Goal: Task Accomplishment & Management: Manage account settings

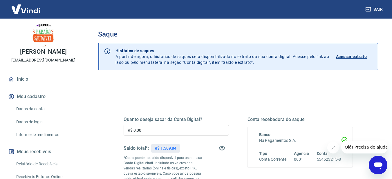
click at [185, 135] on input "R$ 0,00" at bounding box center [176, 130] width 105 height 11
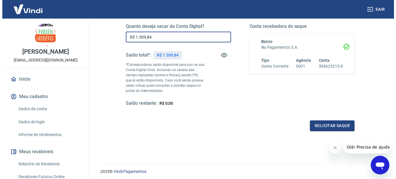
scroll to position [113, 0]
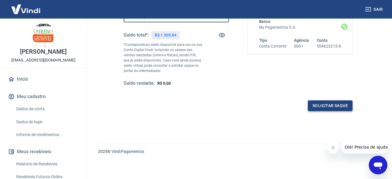
type input "R$ 1.509,84"
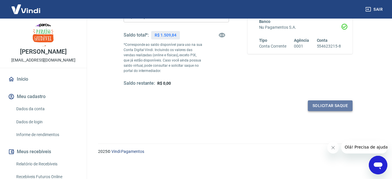
click at [341, 106] on button "Solicitar saque" at bounding box center [330, 105] width 45 height 11
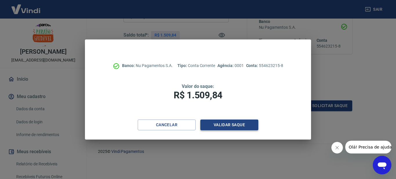
click at [239, 123] on button "Validar saque" at bounding box center [229, 124] width 58 height 11
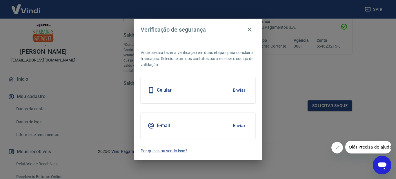
click at [237, 127] on button "Enviar" at bounding box center [239, 125] width 19 height 12
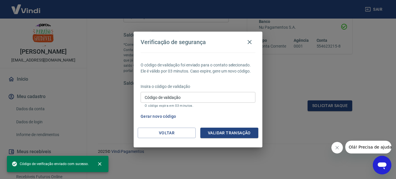
click at [166, 99] on input "Código de validação" at bounding box center [198, 97] width 115 height 11
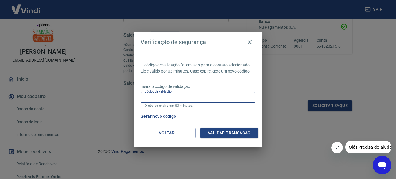
paste input "727570"
type input "727570"
click at [215, 131] on button "Validar transação" at bounding box center [229, 133] width 58 height 11
